Goal: Information Seeking & Learning: Learn about a topic

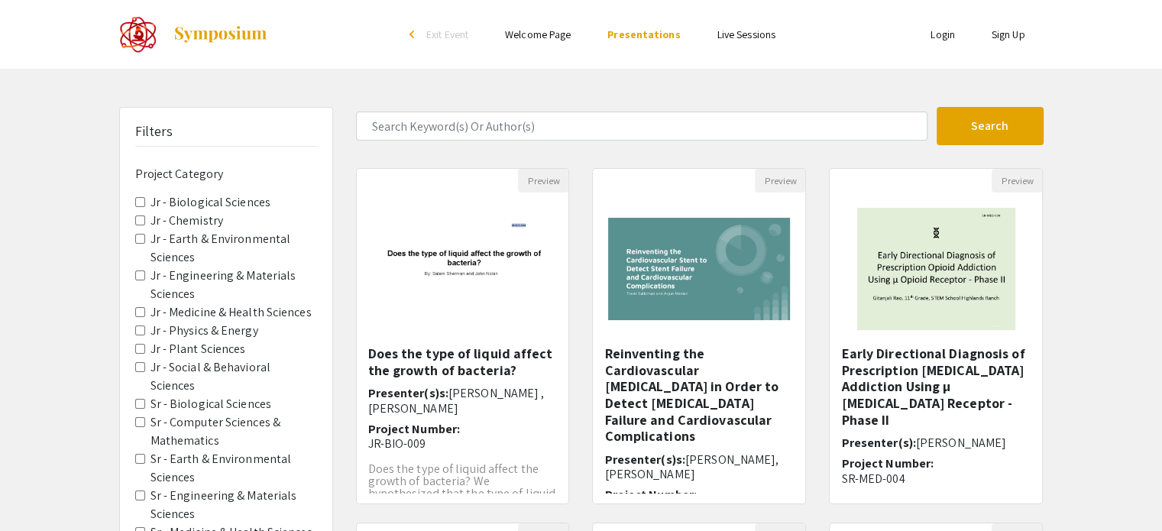
click at [178, 350] on label "Jr - Plant Sciences" at bounding box center [199, 349] width 96 height 18
click at [145, 350] on Sciences "Jr - Plant Sciences" at bounding box center [140, 349] width 10 height 10
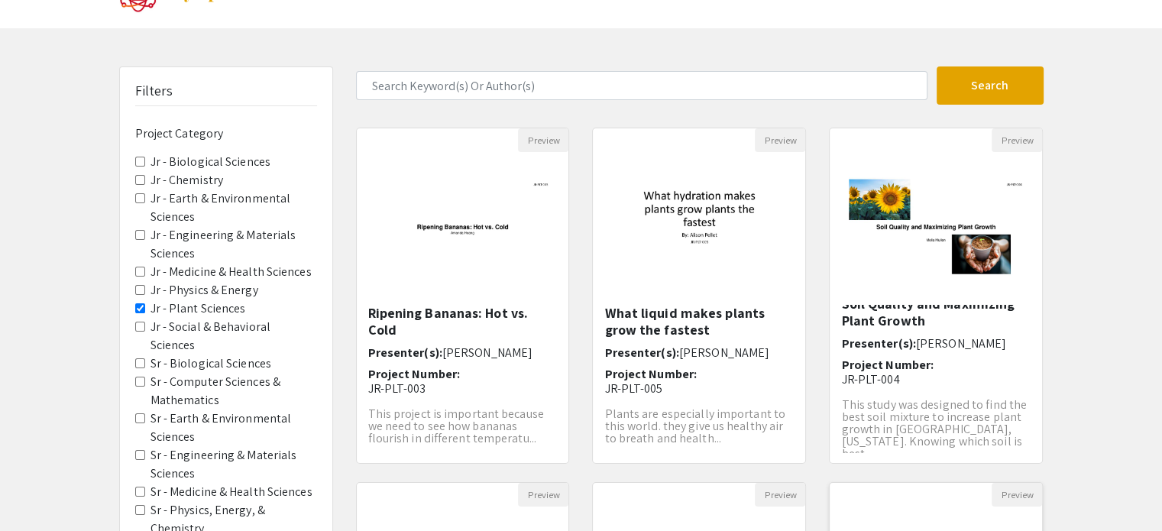
scroll to position [41, 0]
click at [140, 305] on Sciences "Jr - Plant Sciences" at bounding box center [140, 308] width 10 height 10
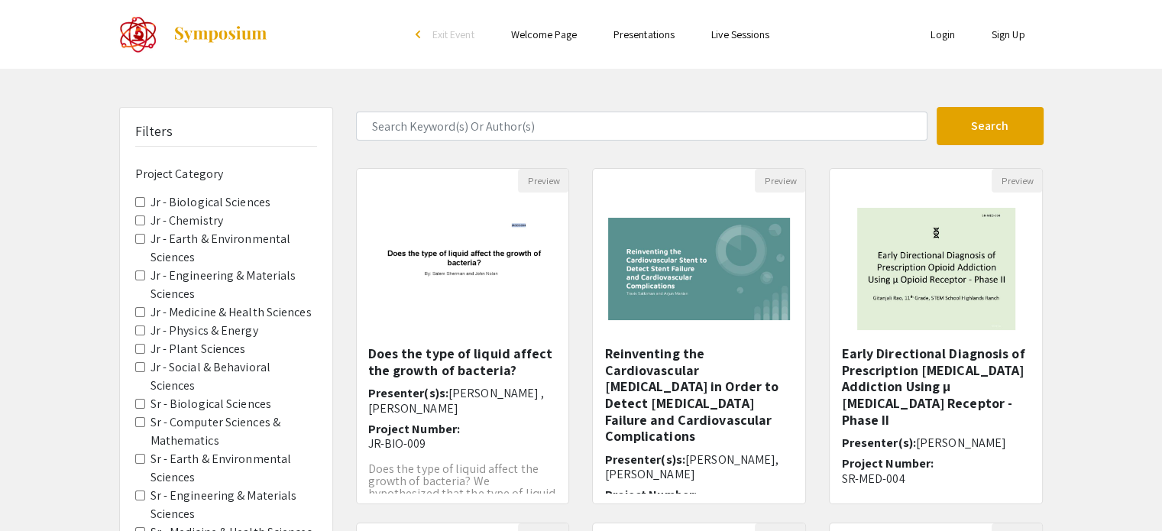
click at [138, 231] on span "Jr - Earth & Environmental Sciences" at bounding box center [226, 248] width 182 height 37
click at [136, 238] on Sciences "Jr - Earth & Environmental Sciences" at bounding box center [140, 239] width 10 height 10
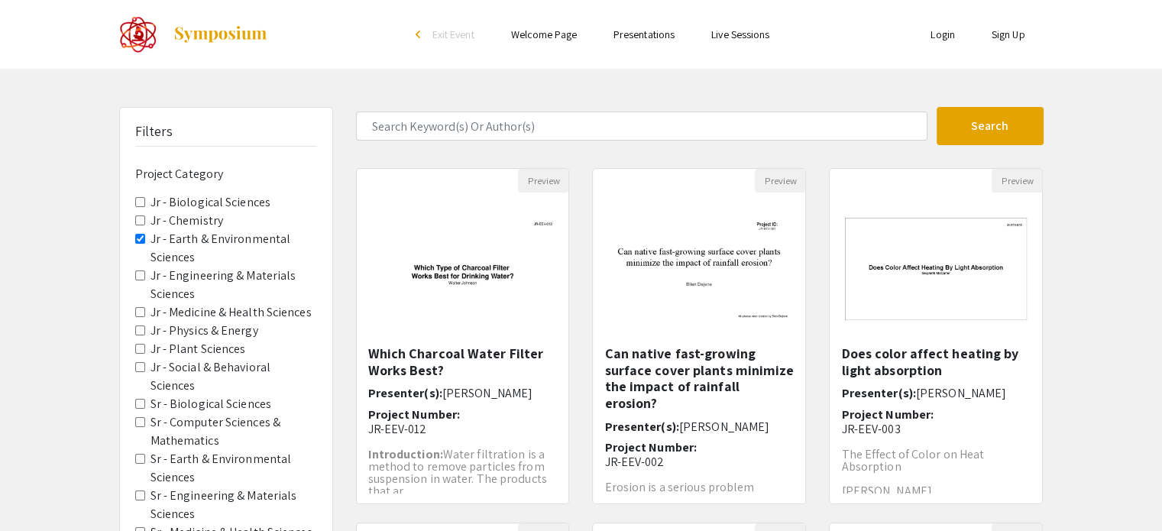
click at [177, 242] on label "Jr - Earth & Environmental Sciences" at bounding box center [234, 248] width 167 height 37
click at [145, 242] on Sciences "Jr - Earth & Environmental Sciences" at bounding box center [140, 239] width 10 height 10
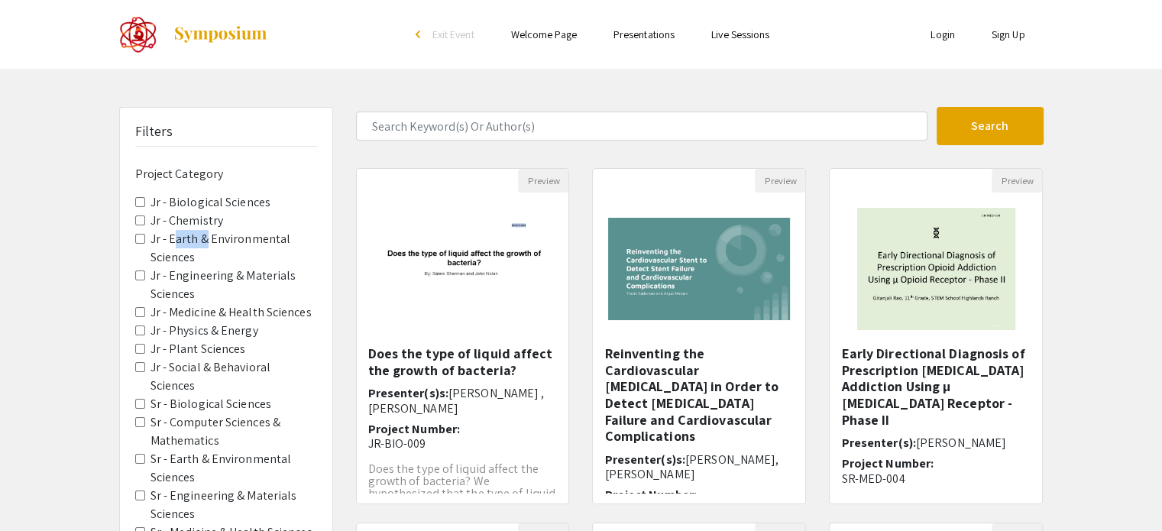
click at [177, 242] on label "Jr - Earth & Environmental Sciences" at bounding box center [234, 248] width 167 height 37
click at [145, 242] on Sciences "Jr - Earth & Environmental Sciences" at bounding box center [140, 239] width 10 height 10
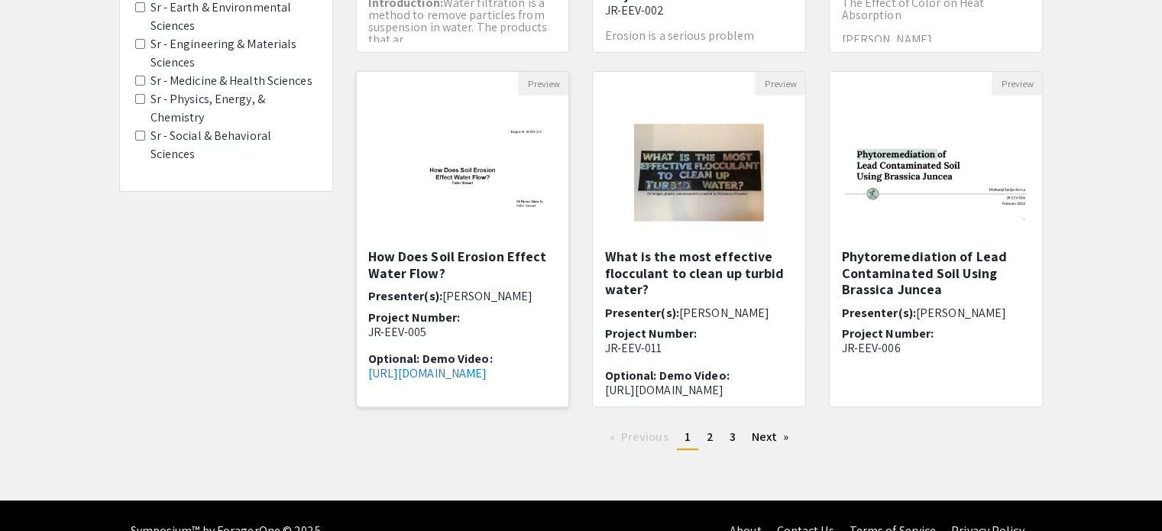
scroll to position [481, 0]
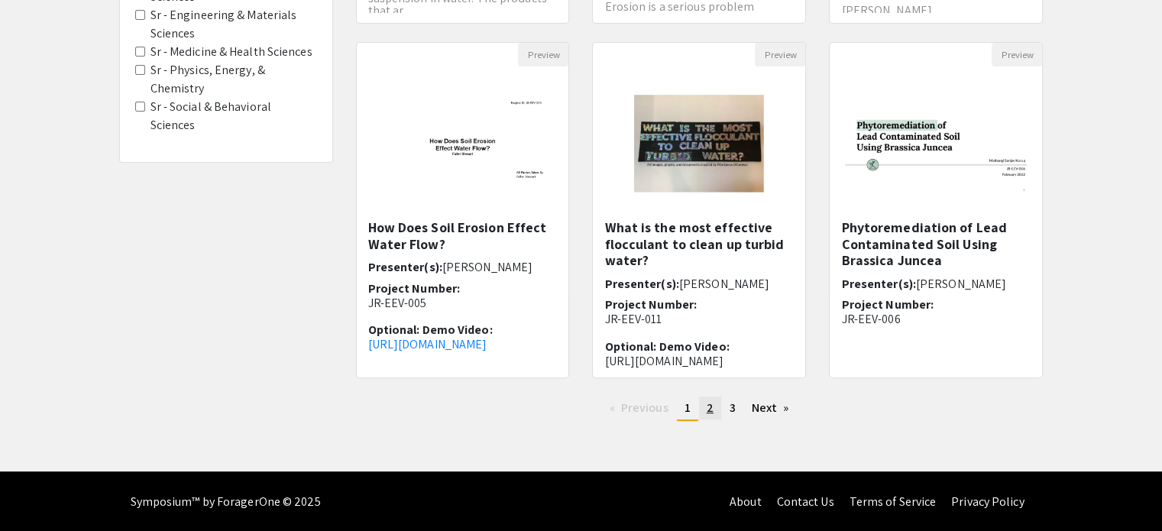
click at [714, 412] on link "page 2" at bounding box center [710, 408] width 22 height 23
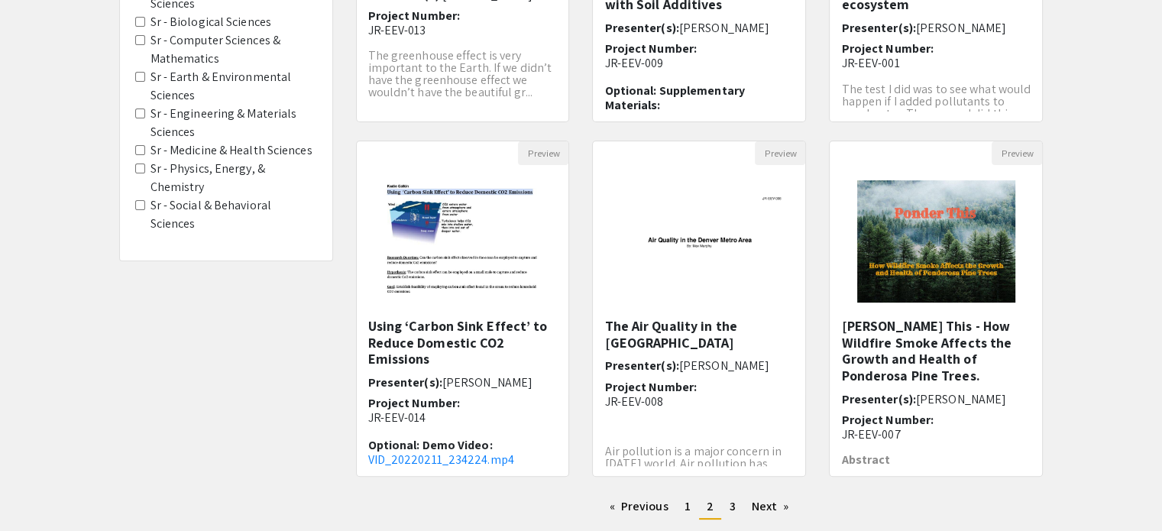
scroll to position [481, 0]
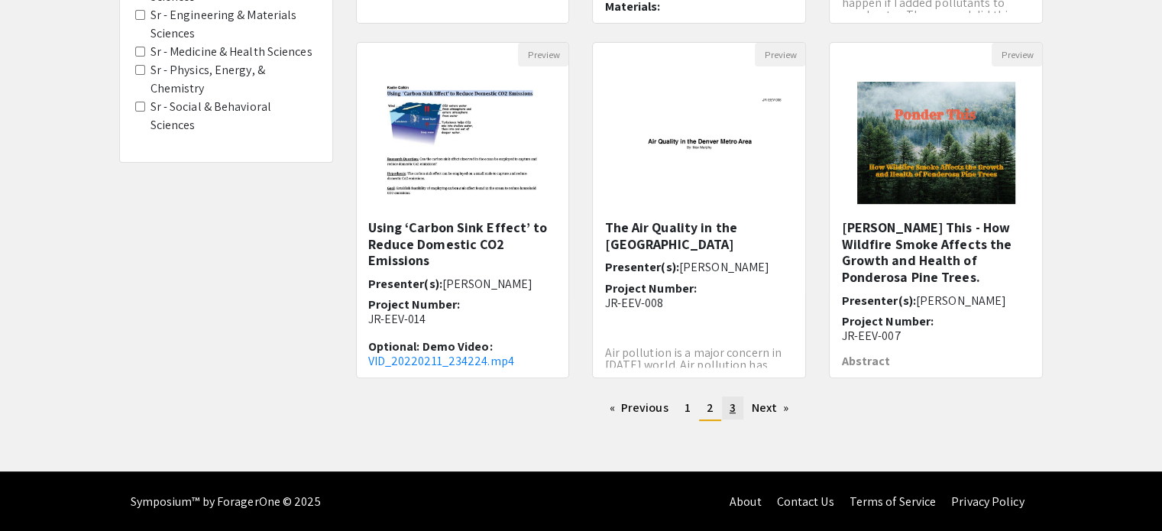
click at [727, 406] on link "page 3" at bounding box center [732, 408] width 21 height 23
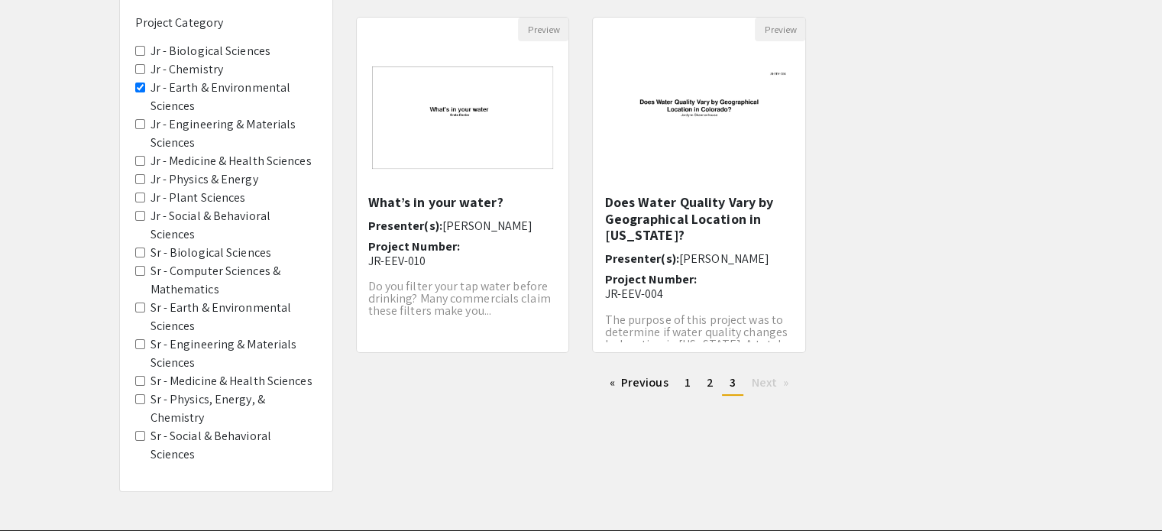
scroll to position [156, 0]
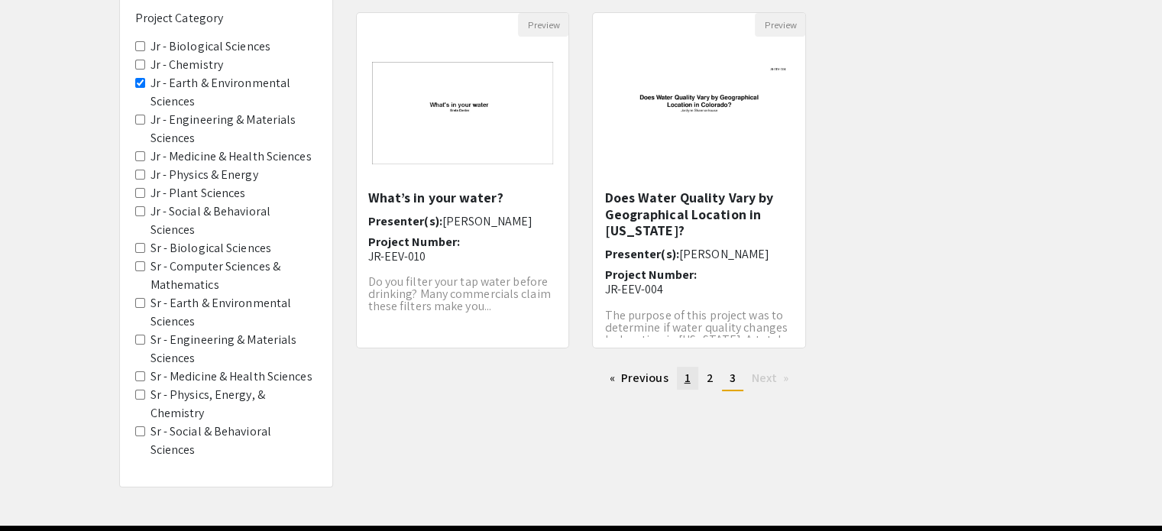
click at [688, 374] on span "1" at bounding box center [688, 378] width 6 height 16
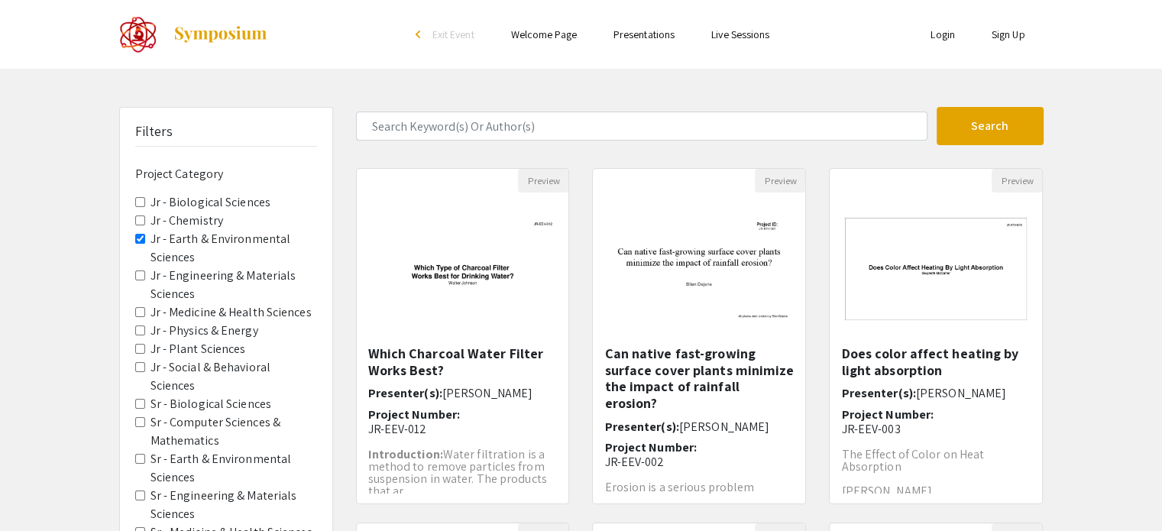
click at [675, 40] on link "Presentations" at bounding box center [644, 35] width 61 height 14
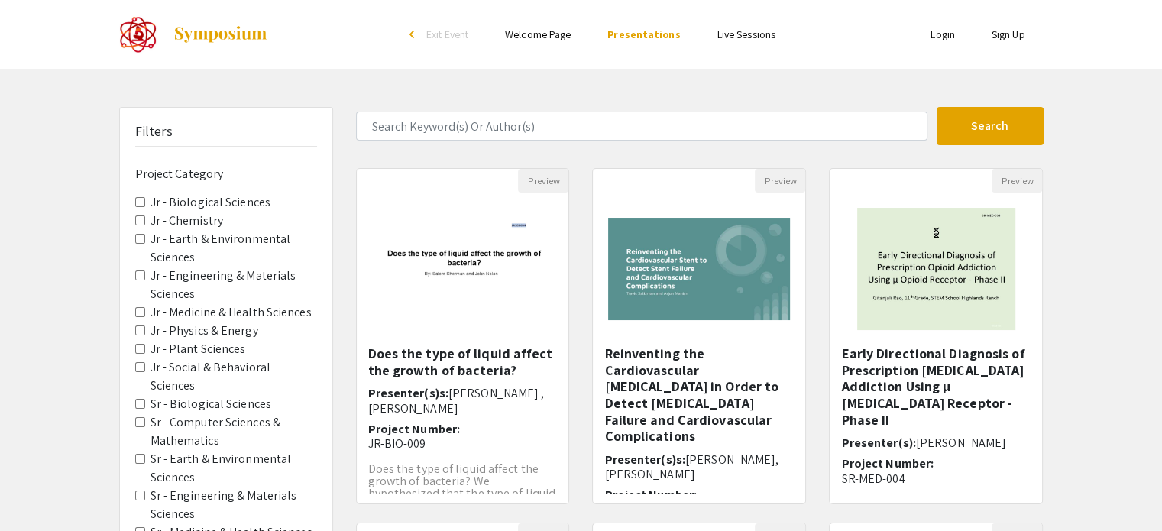
click at [468, 109] on form "Search" at bounding box center [700, 126] width 711 height 38
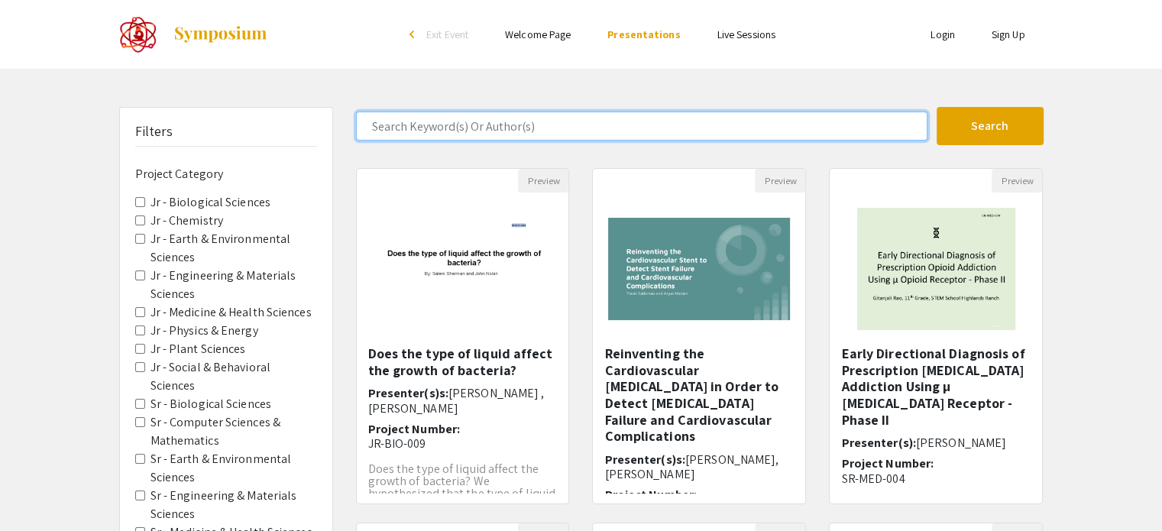
click at [480, 125] on input "Search Keyword(s) Or Author(s)" at bounding box center [642, 126] width 572 height 29
click at [937, 107] on button "Search" at bounding box center [990, 126] width 107 height 38
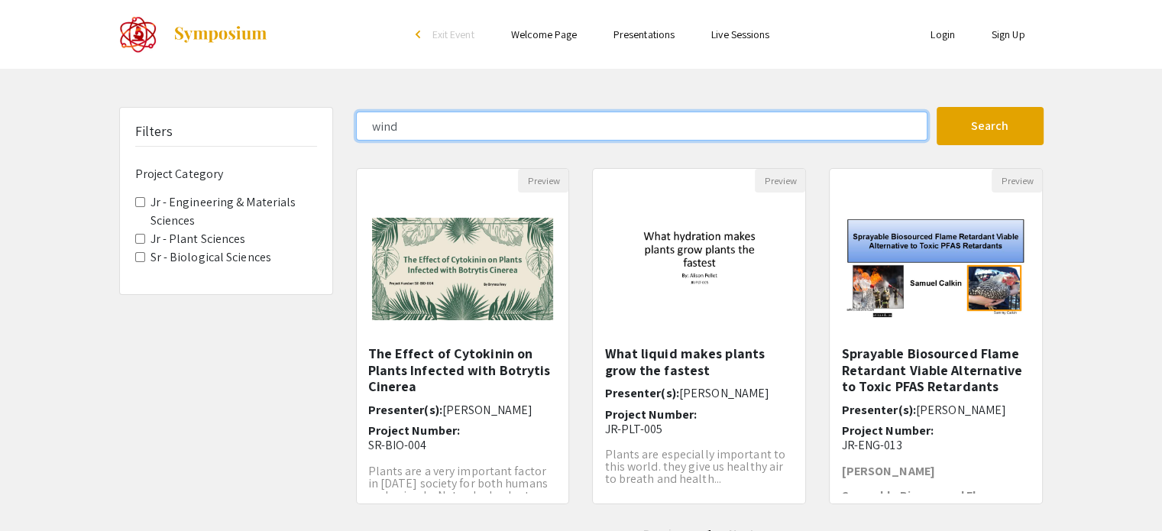
drag, startPoint x: 416, startPoint y: 129, endPoint x: 0, endPoint y: 185, distance: 419.4
click at [0, 185] on div "Filters Project Category Jr - Engineering & Materials Sciences Jr - Plant Scien…" at bounding box center [581, 333] width 1162 height 452
type input "poisonous plants"
click at [937, 107] on button "Search" at bounding box center [990, 126] width 107 height 38
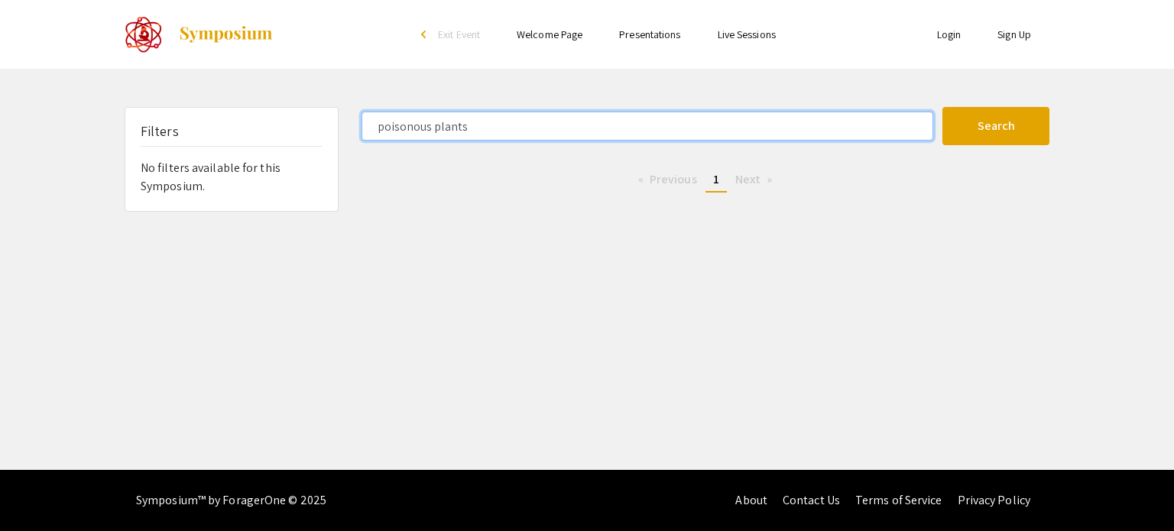
click at [523, 123] on input "poisonous plants" at bounding box center [647, 126] width 572 height 29
click at [521, 124] on input "poisonous plants" at bounding box center [647, 126] width 572 height 29
click at [520, 124] on input "poisonous plants" at bounding box center [647, 126] width 572 height 29
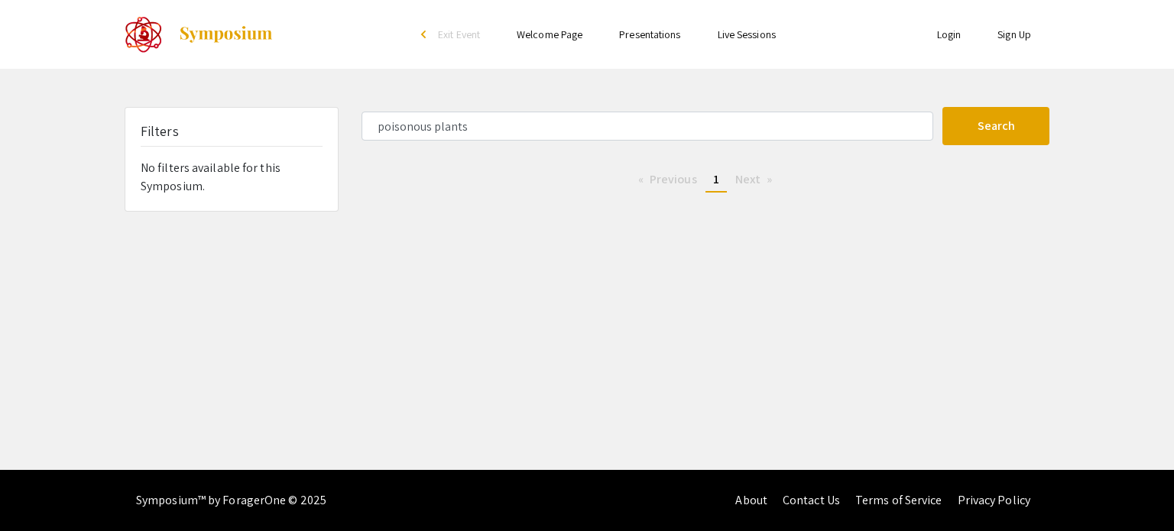
drag, startPoint x: 0, startPoint y: 198, endPoint x: 269, endPoint y: 296, distance: 286.5
click at [269, 322] on div "Skip navigation arrow_back_ios Exit Event Welcome Page Presentations Live Sessi…" at bounding box center [587, 235] width 1174 height 470
